Goal: Transaction & Acquisition: Download file/media

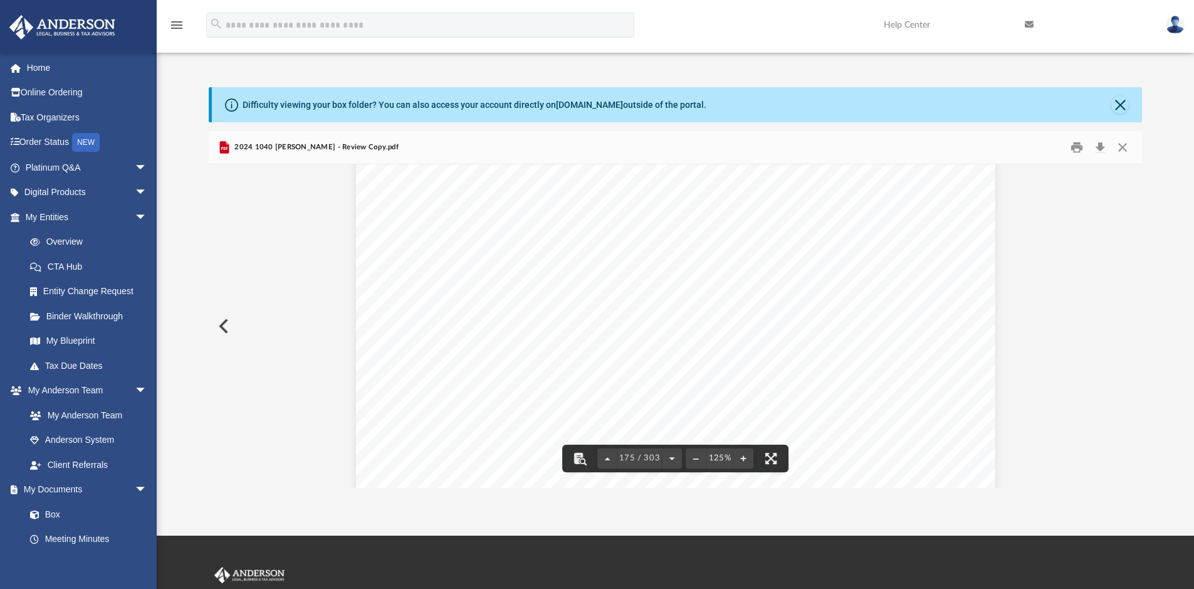
scroll to position [124381, 0]
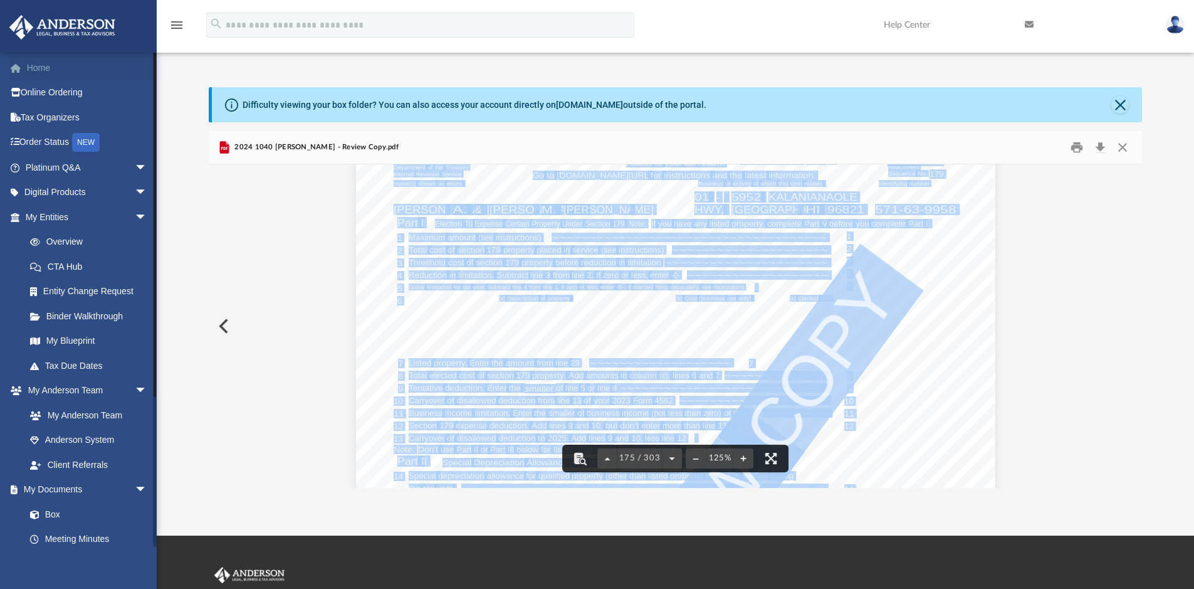
click at [41, 70] on link "Home" at bounding box center [87, 67] width 157 height 25
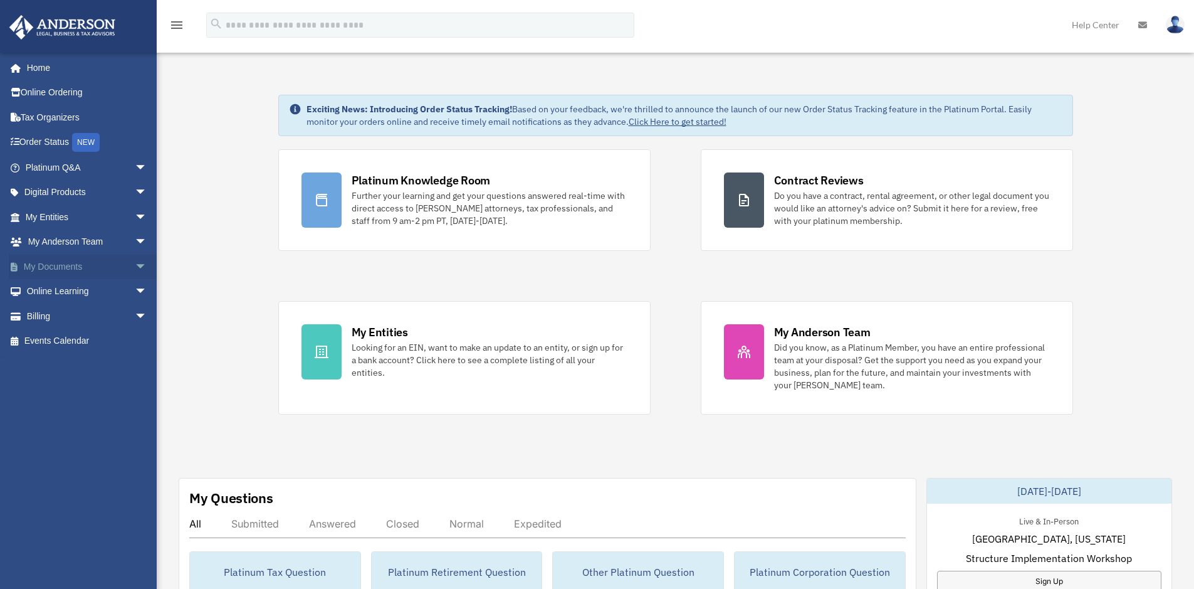
click at [63, 264] on link "My Documents arrow_drop_down" at bounding box center [87, 266] width 157 height 25
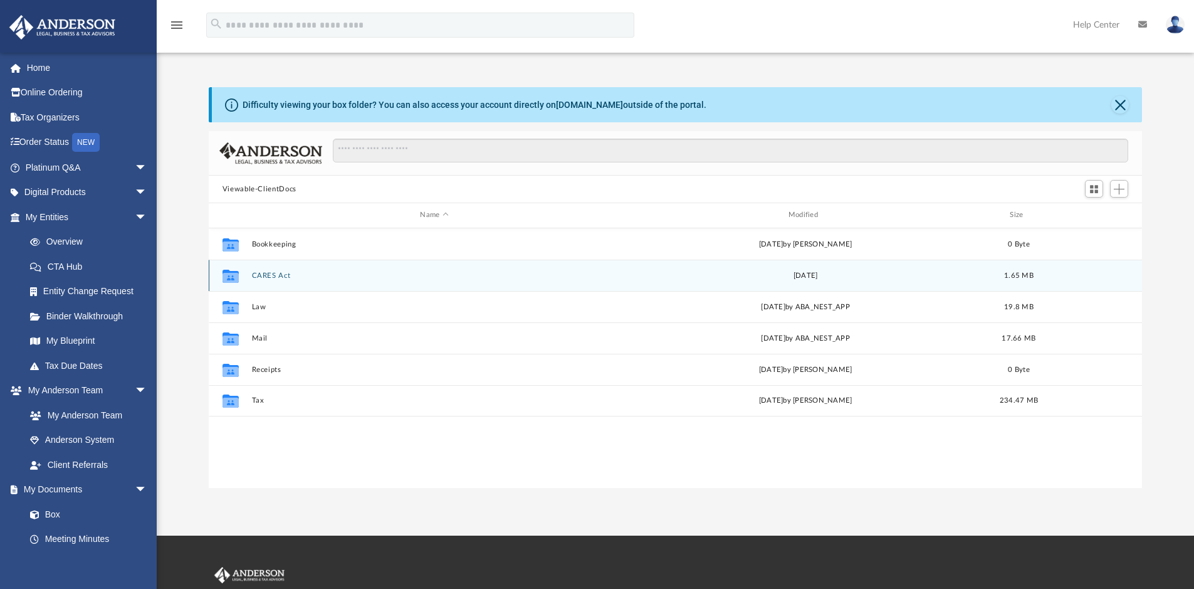
scroll to position [276, 924]
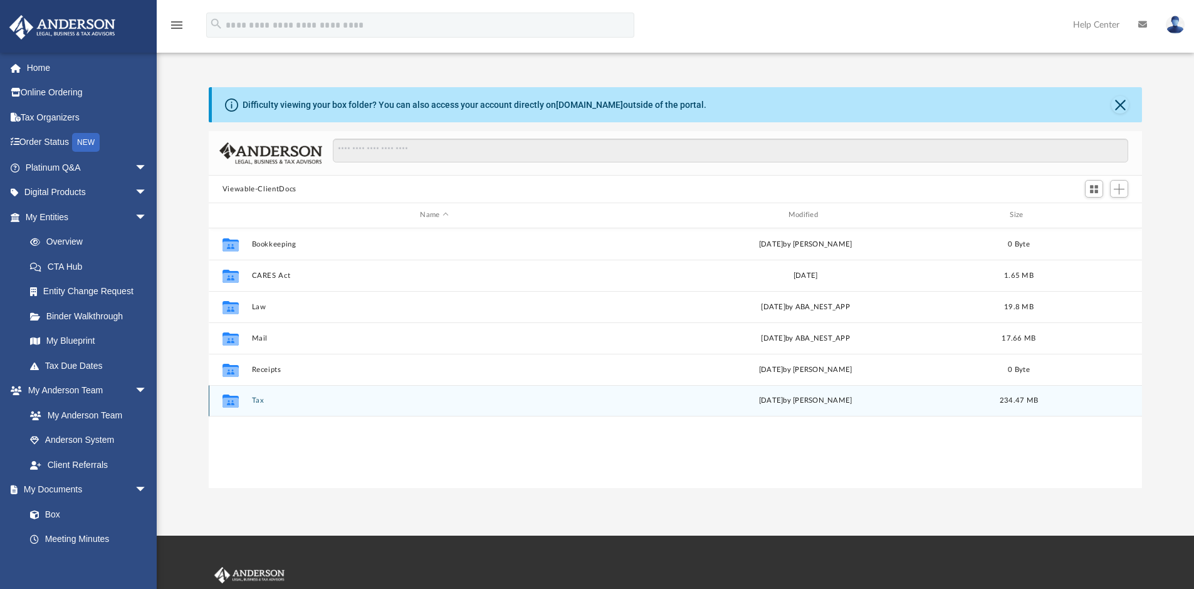
click at [289, 401] on button "Tax" at bounding box center [433, 400] width 365 height 8
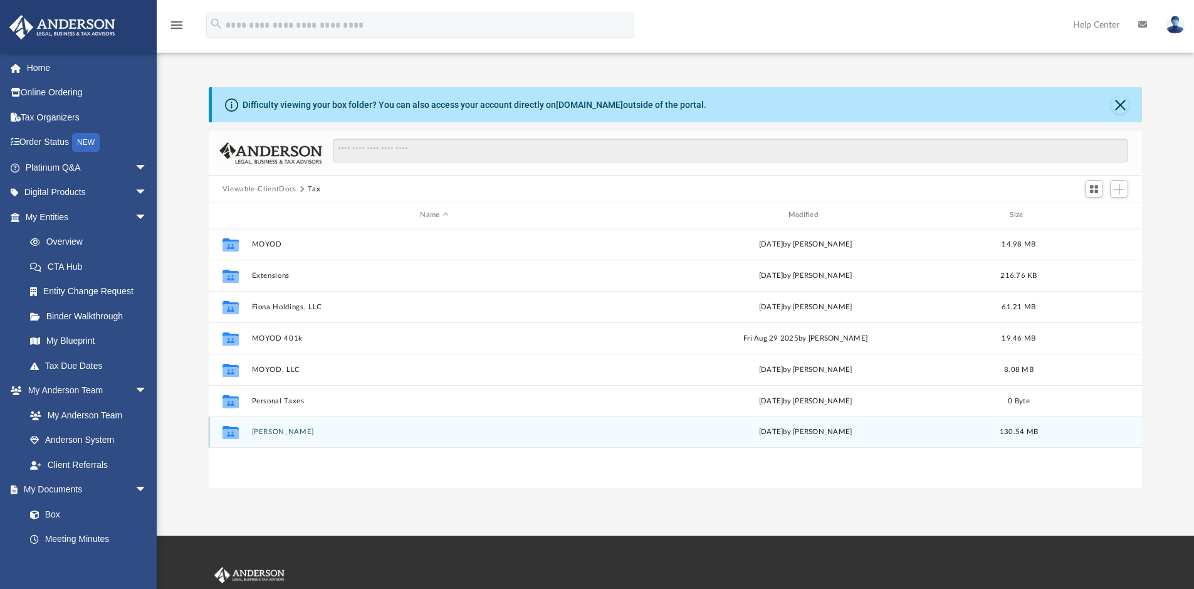
click at [389, 426] on div "Collaborated Folder Samaniego, Michael today by Jasmine Splunge 130.54 MB" at bounding box center [676, 431] width 934 height 31
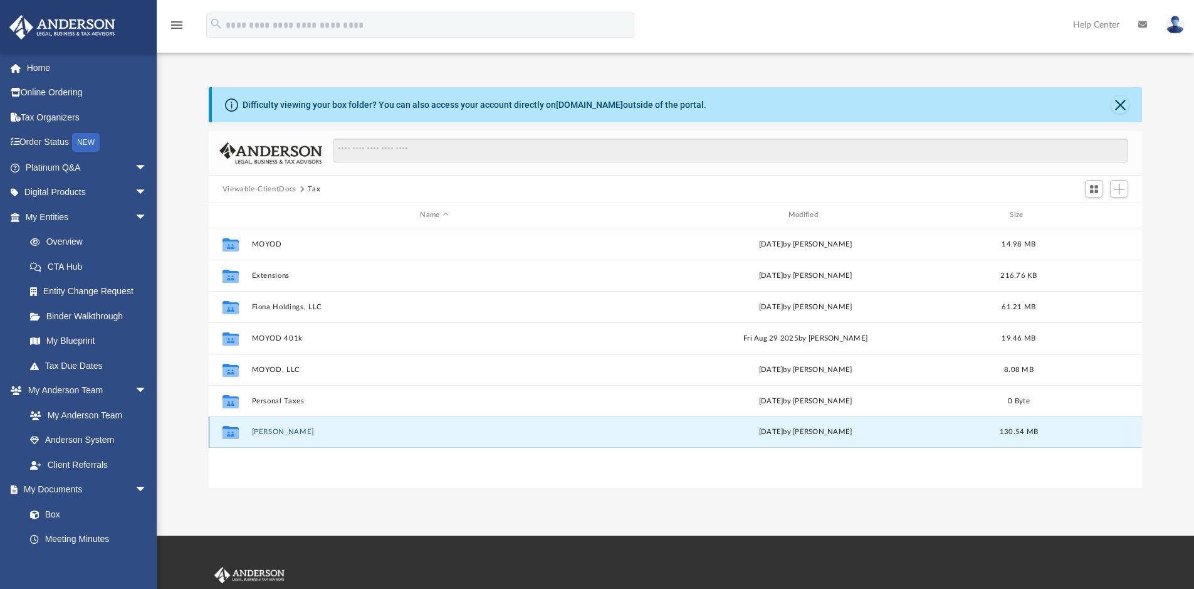
click at [389, 426] on div "Collaborated Folder Samaniego, Michael today by Jasmine Splunge 130.54 MB" at bounding box center [676, 431] width 934 height 31
click at [412, 438] on div "Collaborated Folder Samaniego, Michael today by Jasmine Splunge 130.54 MB" at bounding box center [676, 431] width 934 height 31
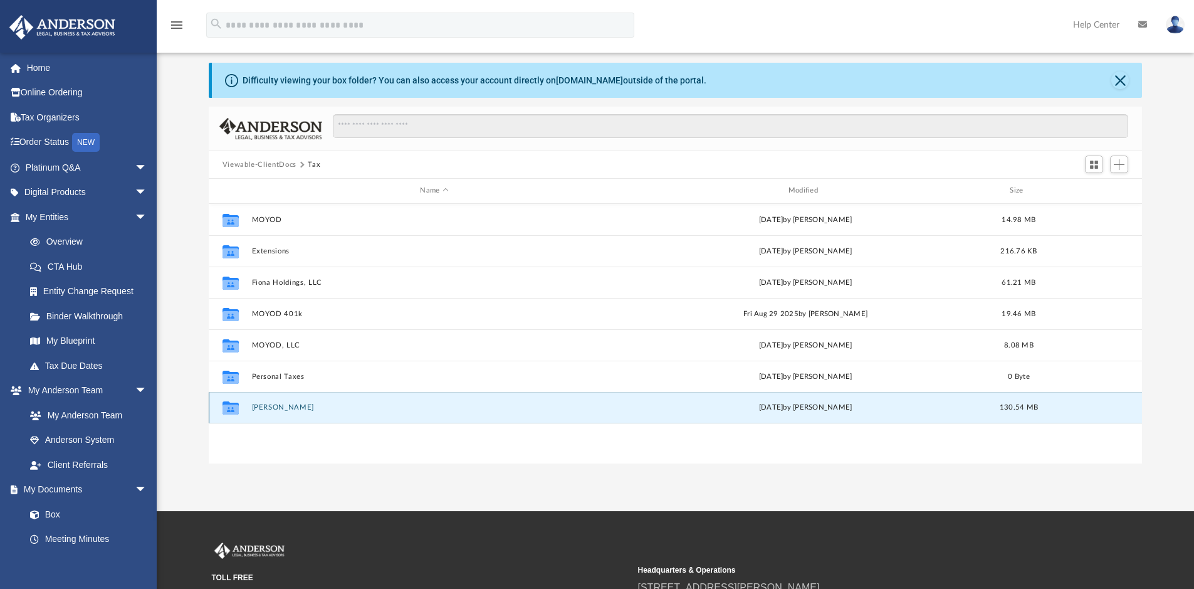
scroll to position [0, 0]
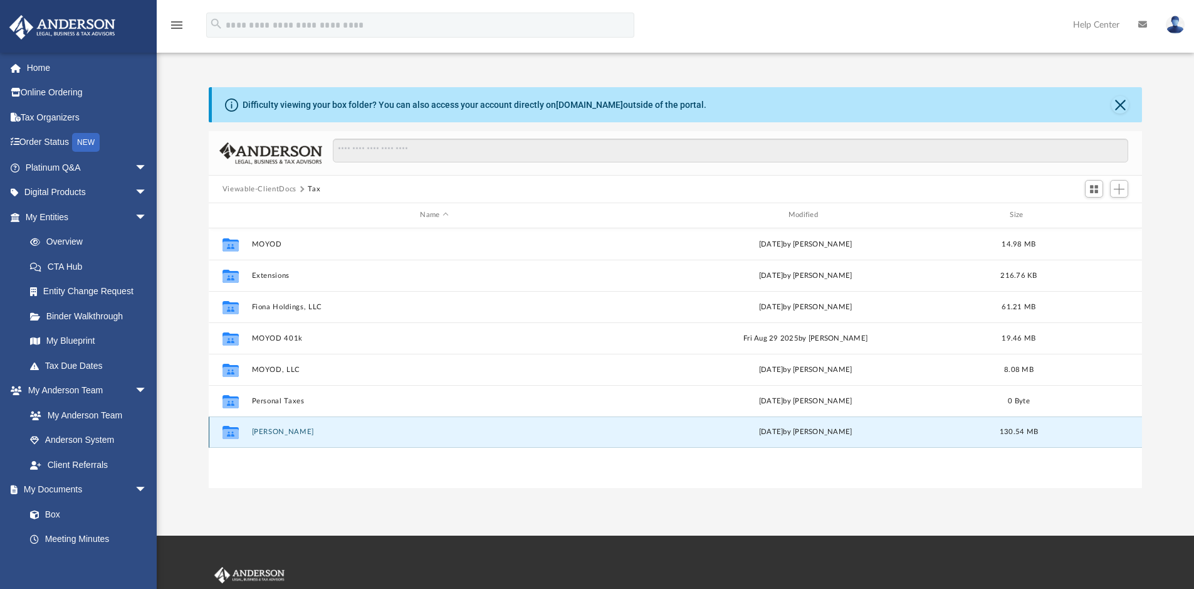
click at [356, 431] on button "[PERSON_NAME]" at bounding box center [433, 431] width 365 height 8
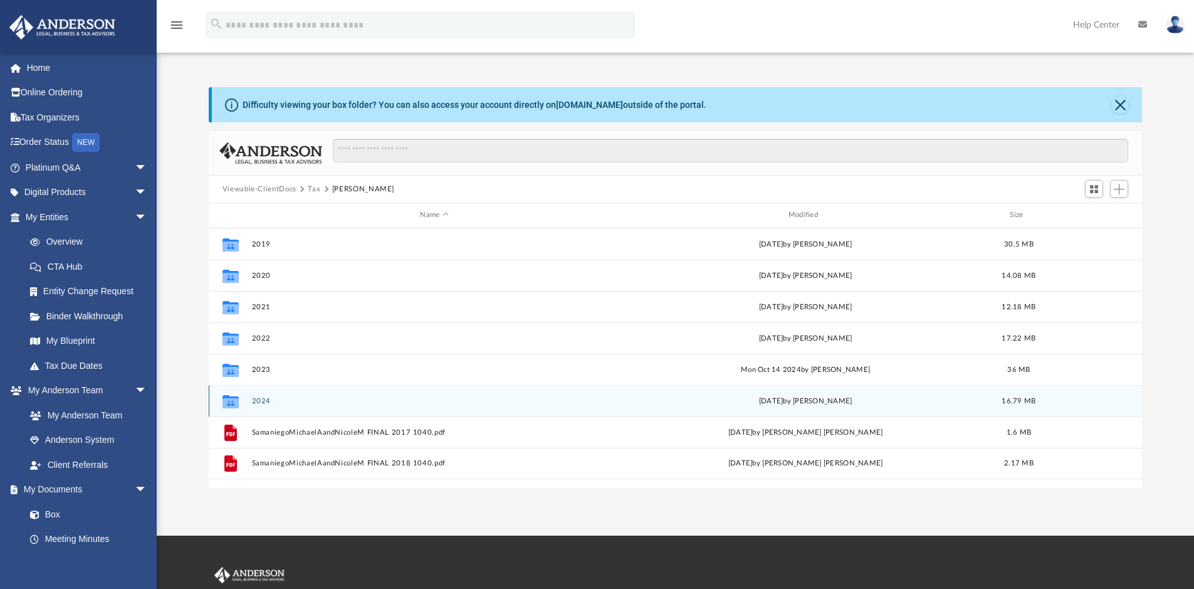
click at [281, 397] on button "2024" at bounding box center [433, 401] width 365 height 8
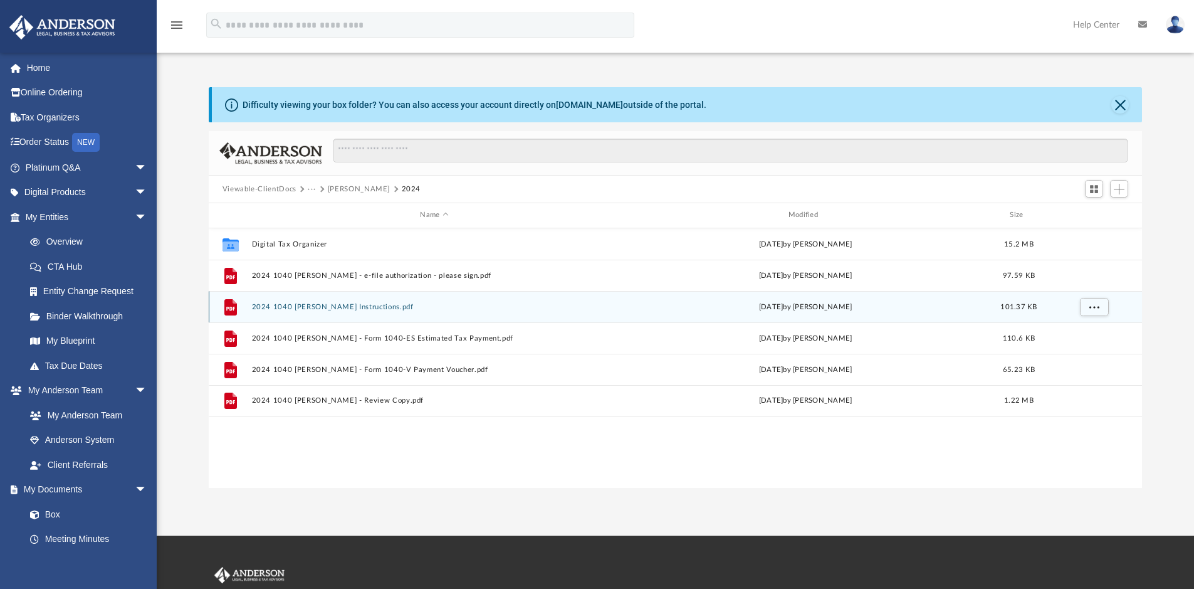
click at [306, 305] on button "2024 1040 [PERSON_NAME] Instructions.pdf" at bounding box center [433, 307] width 365 height 8
